Goal: Information Seeking & Learning: Find specific page/section

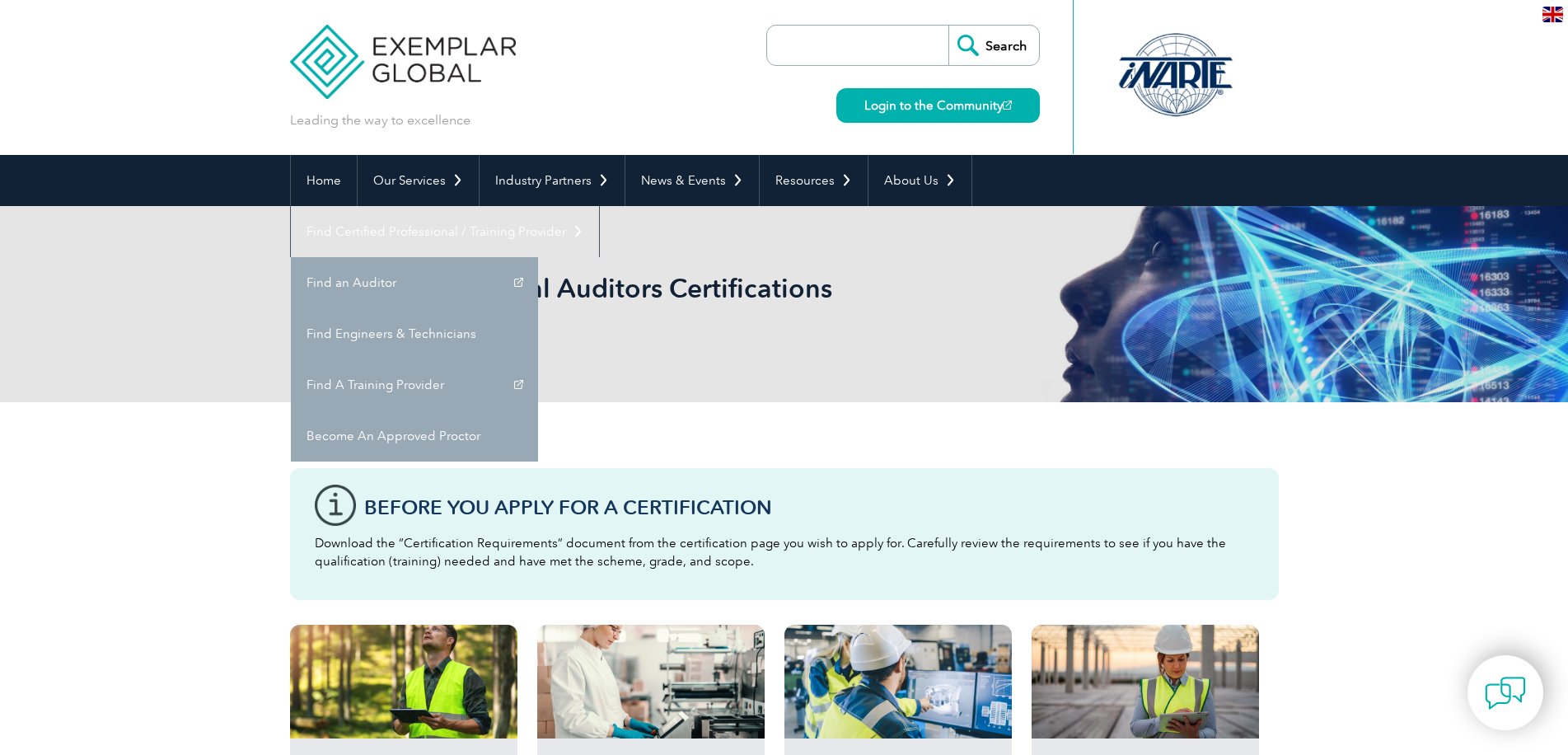
click at [599, 206] on link "Find Certified Professional / Training Provider" at bounding box center [445, 231] width 308 height 51
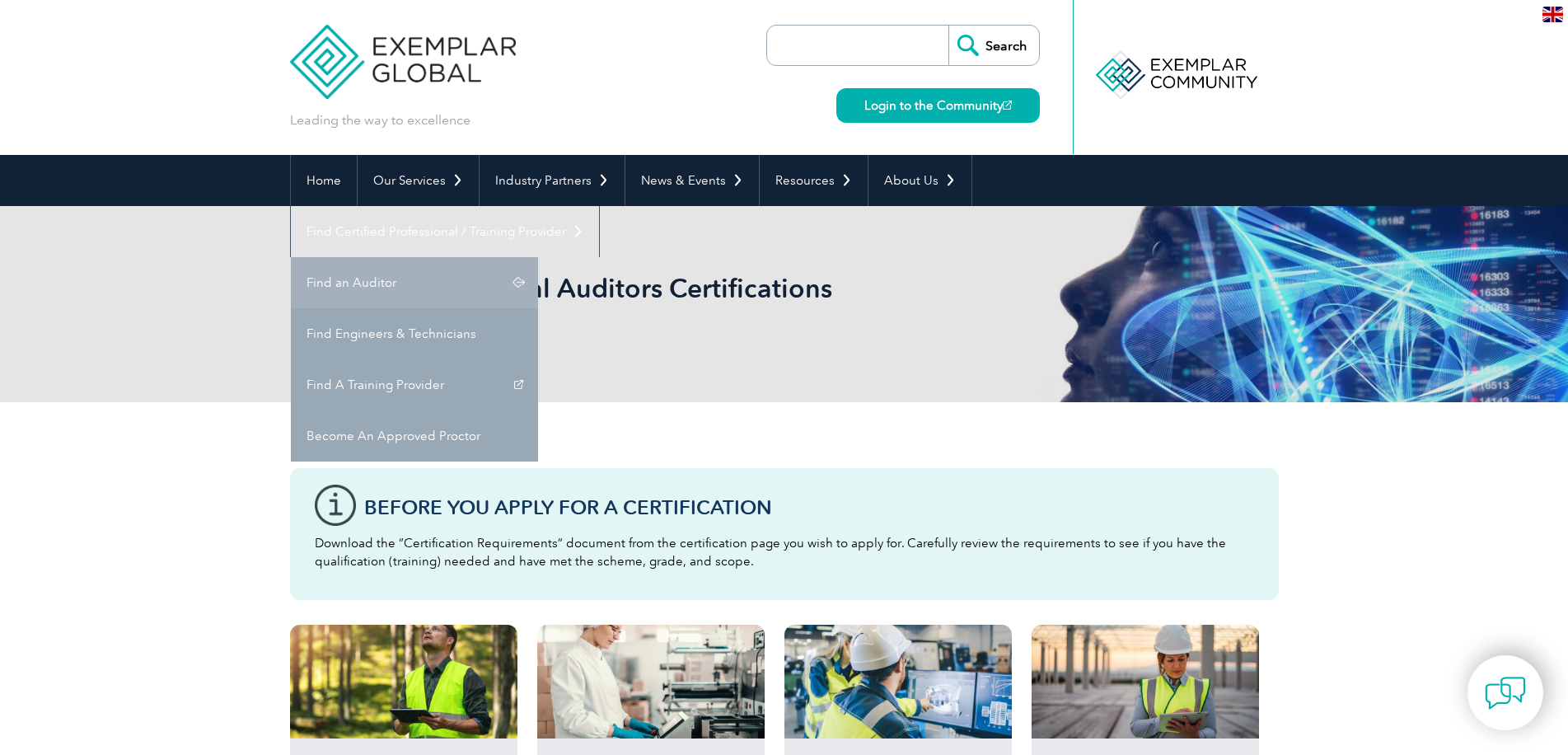
click at [538, 258] on link "Find an Auditor" at bounding box center [415, 283] width 247 height 51
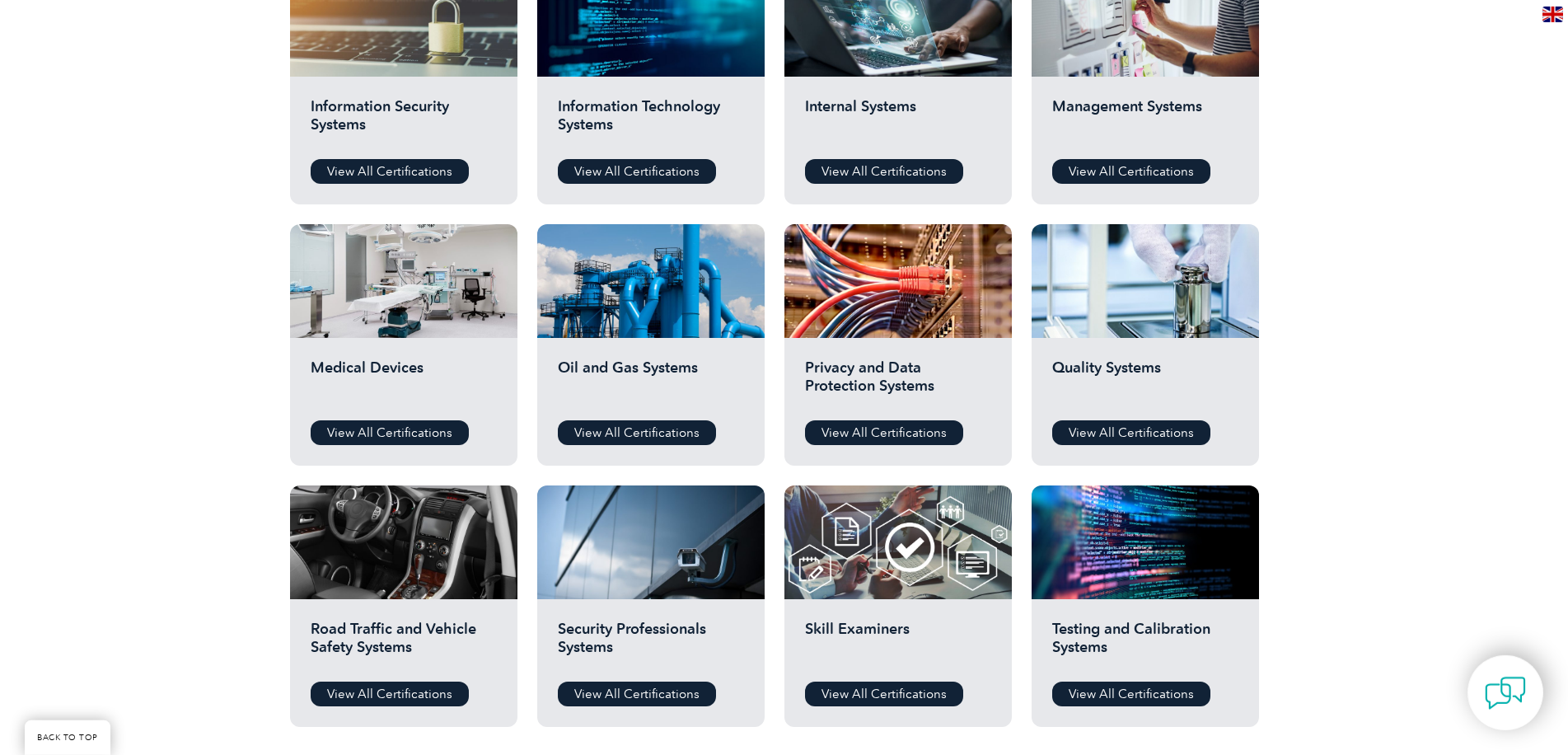
scroll to position [416, 0]
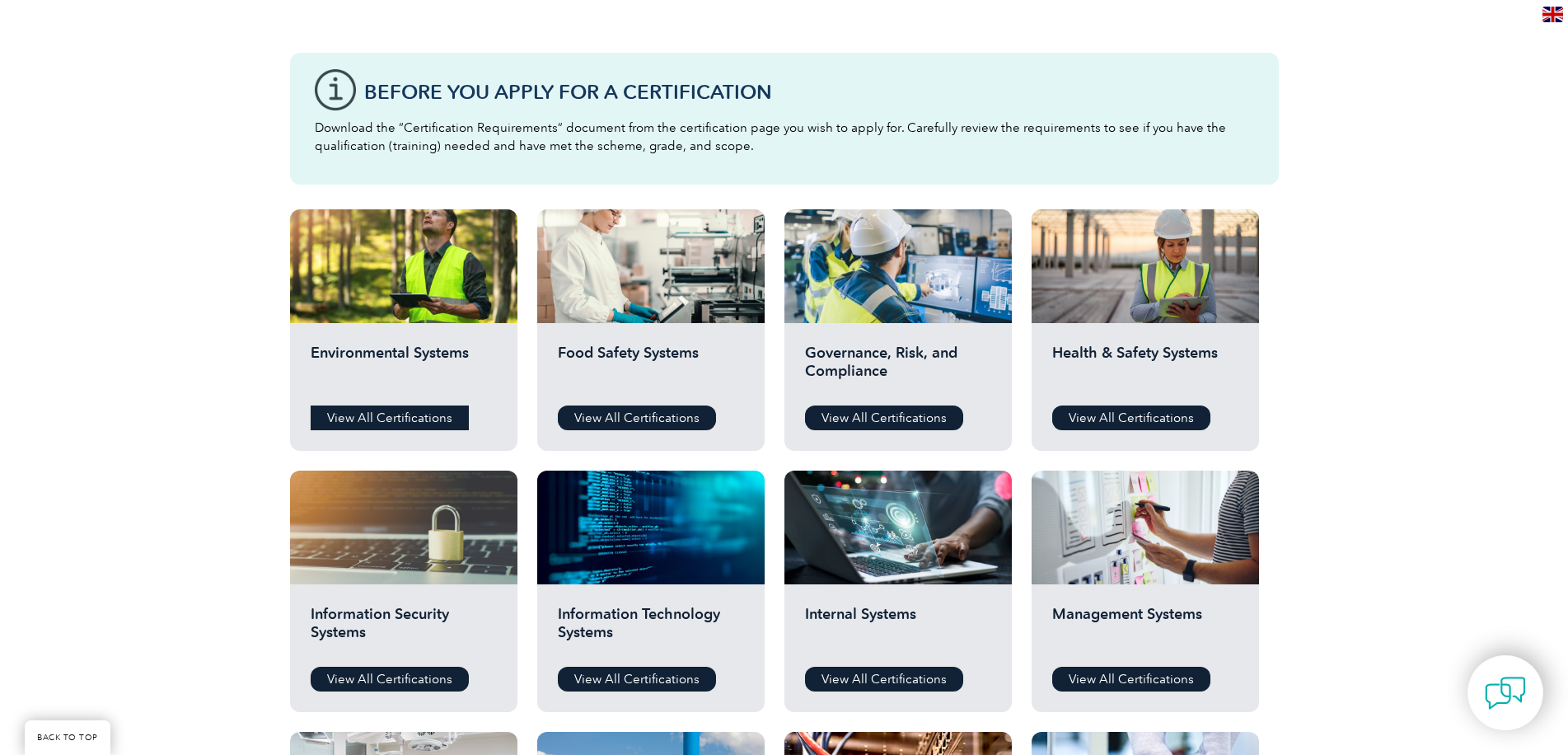
click at [416, 421] on link "View All Certifications" at bounding box center [389, 418] width 158 height 25
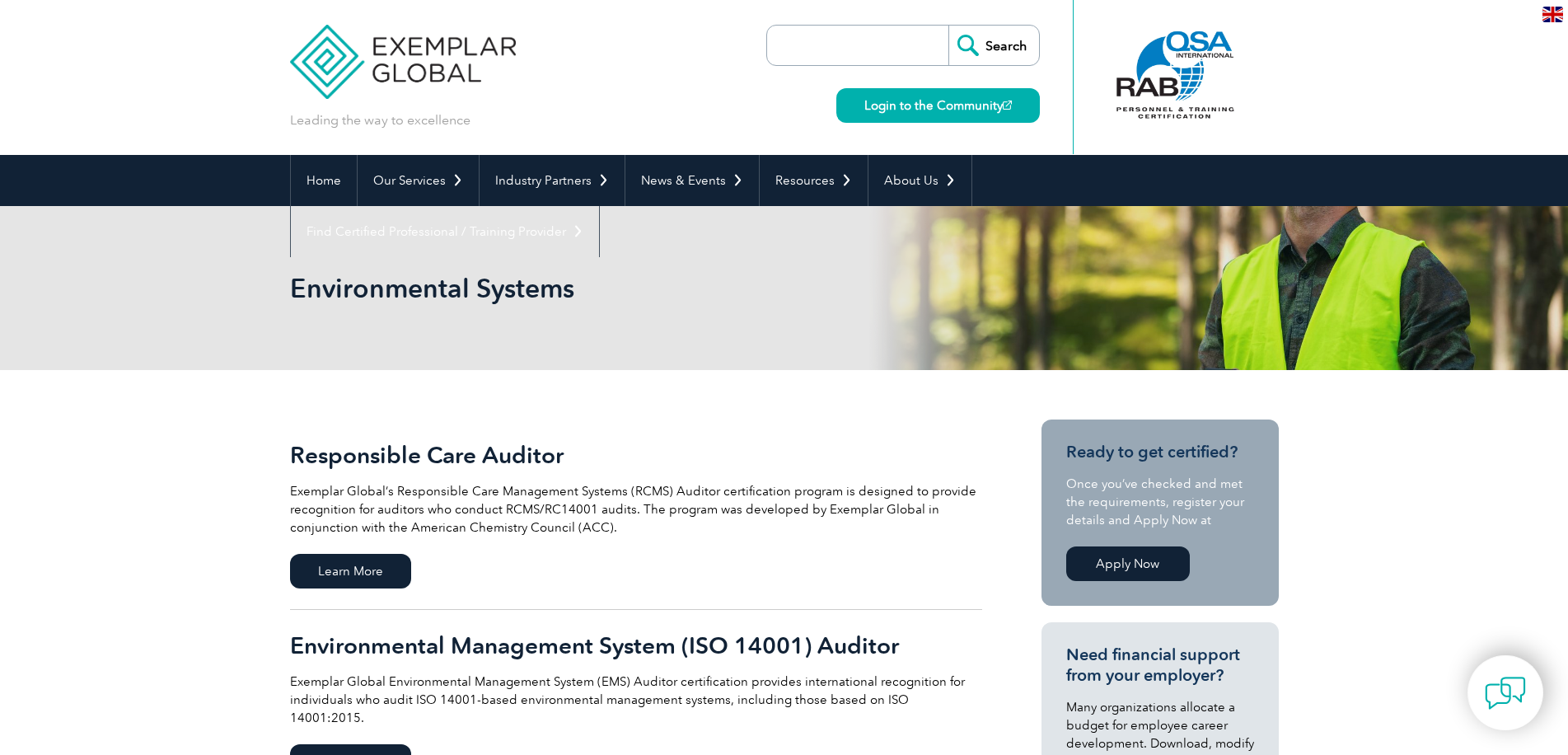
click at [69, 176] on div "Home Our Services Getting Certified Individual Certifications Engineers & Techn…" at bounding box center [784, 180] width 1568 height 51
click at [1167, 78] on div at bounding box center [1174, 74] width 164 height 90
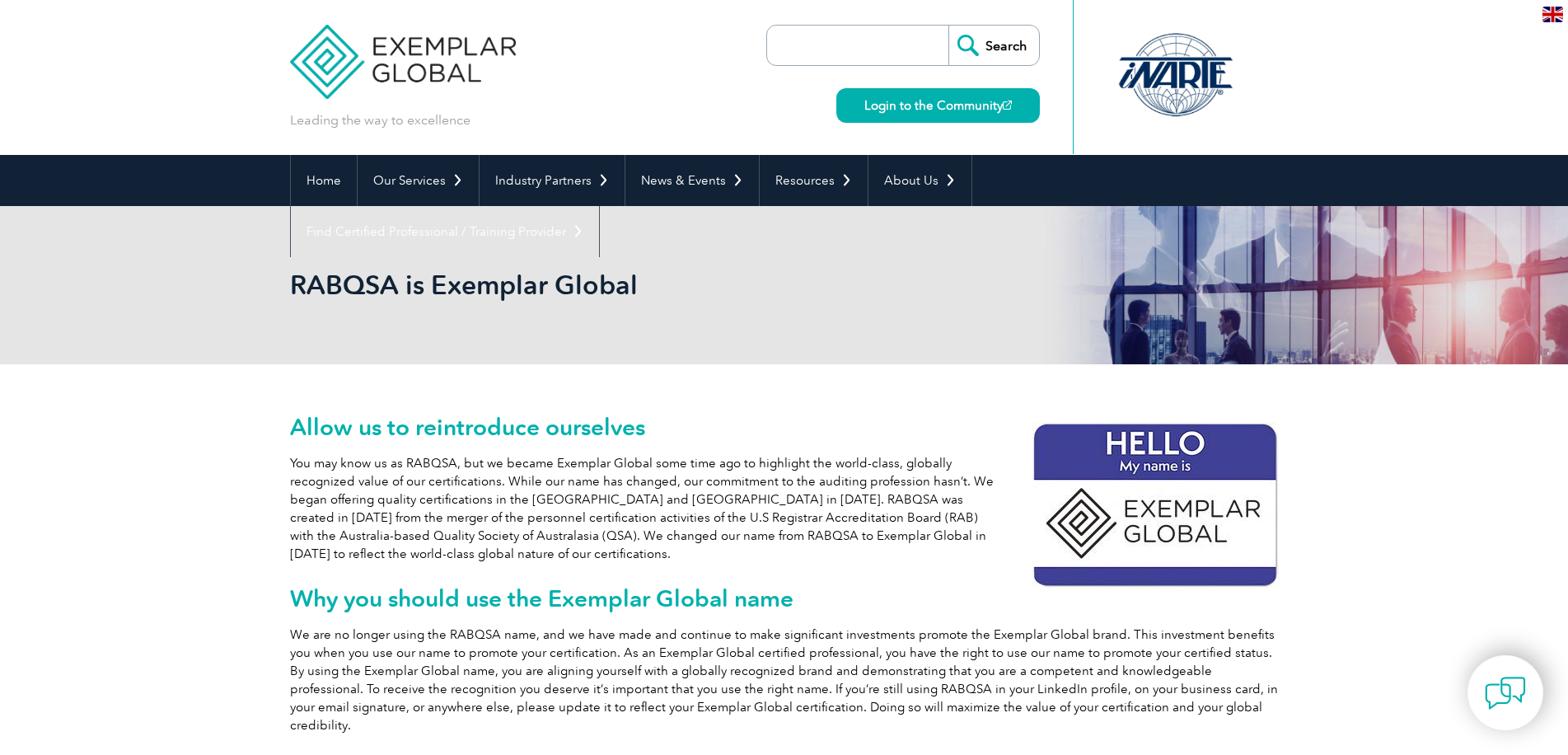
click at [1163, 89] on div at bounding box center [1175, 74] width 164 height 90
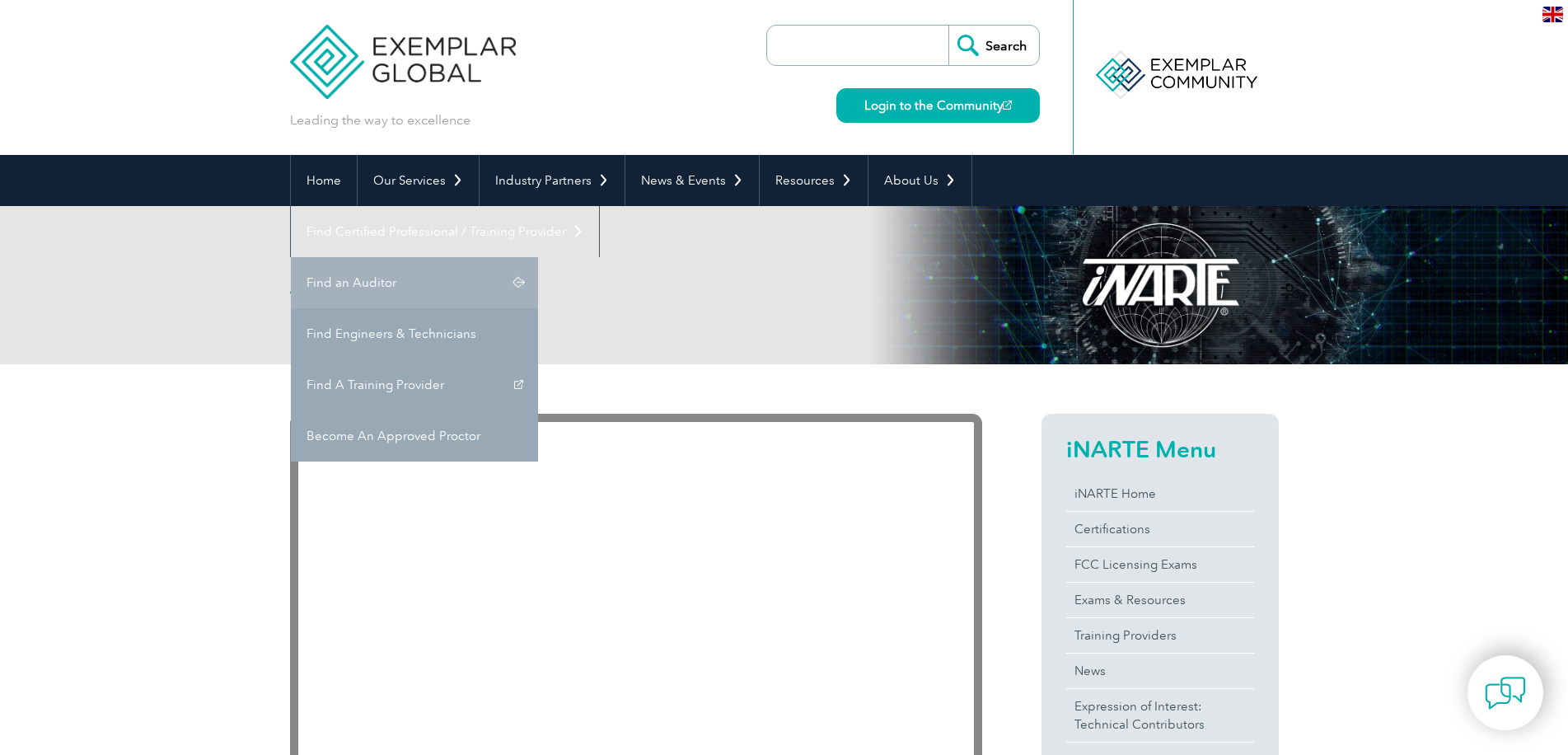
click at [538, 258] on link "Find an Auditor" at bounding box center [415, 283] width 247 height 51
